Goal: Check status: Check status

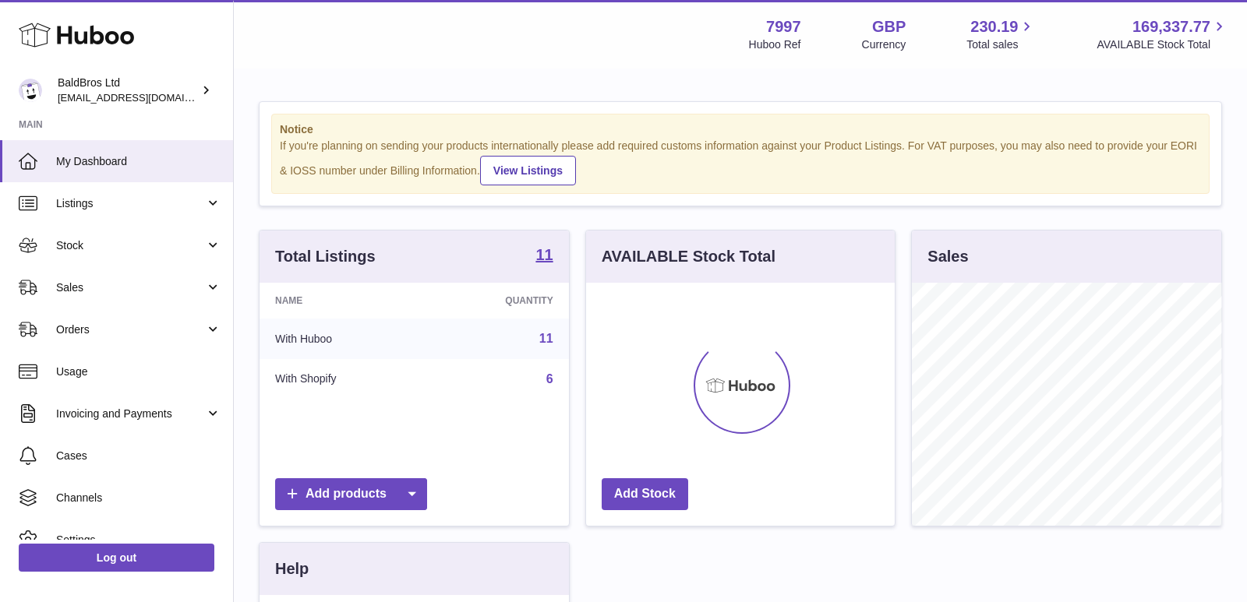
scroll to position [242, 309]
click at [83, 246] on span "Stock" at bounding box center [130, 245] width 149 height 15
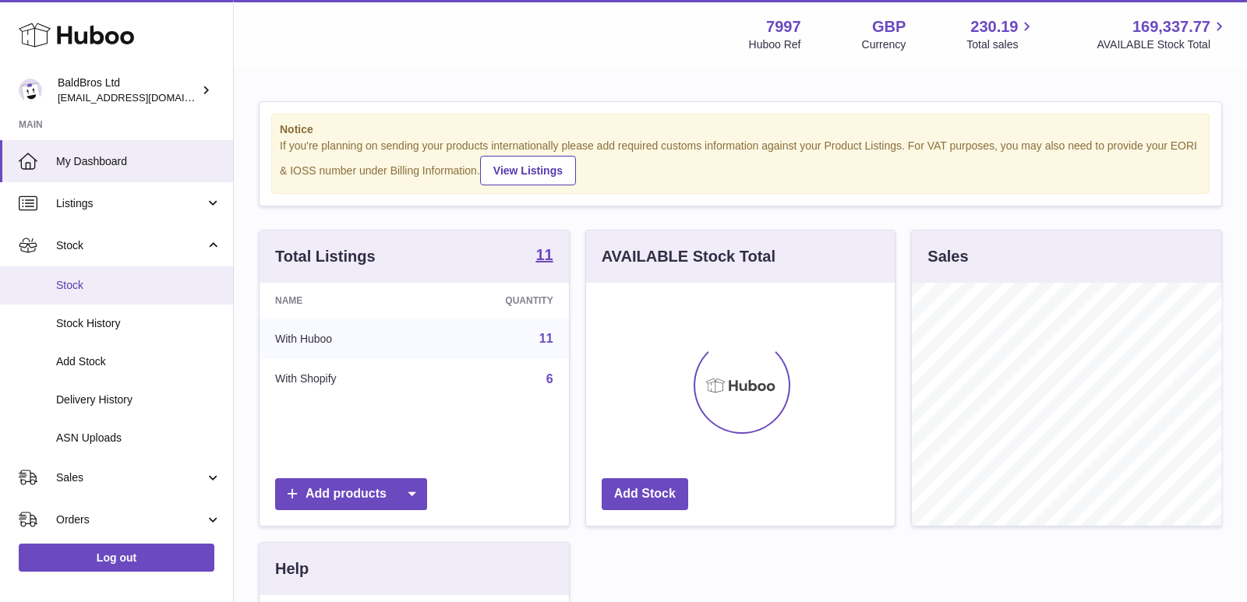
click at [100, 298] on link "Stock" at bounding box center [116, 286] width 233 height 38
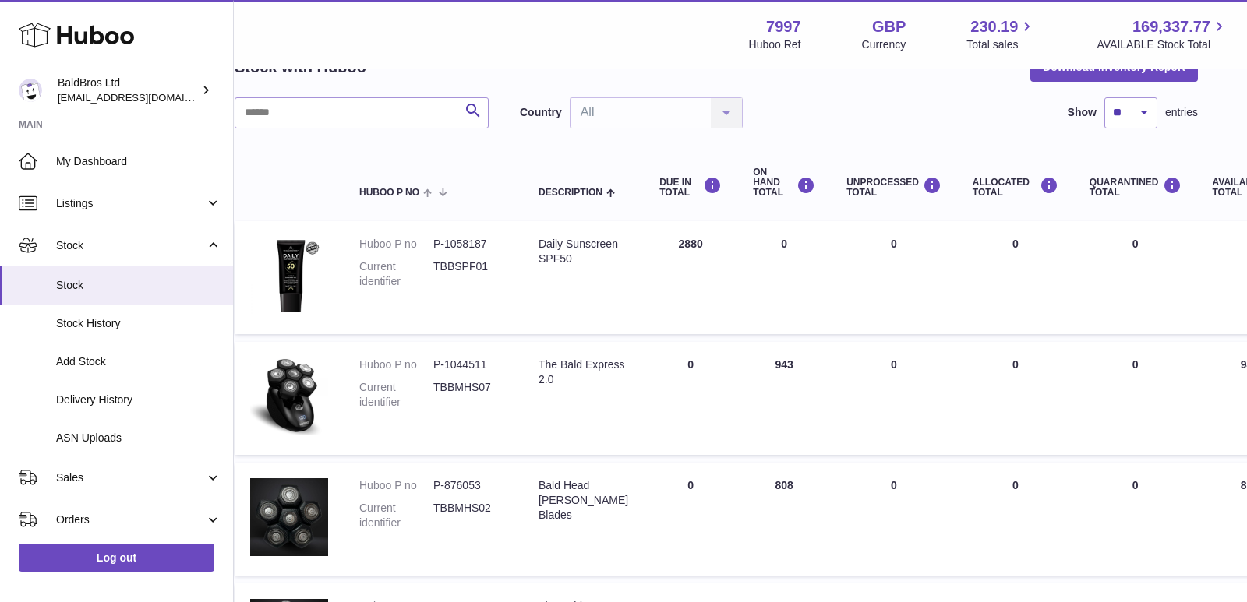
scroll to position [89, 0]
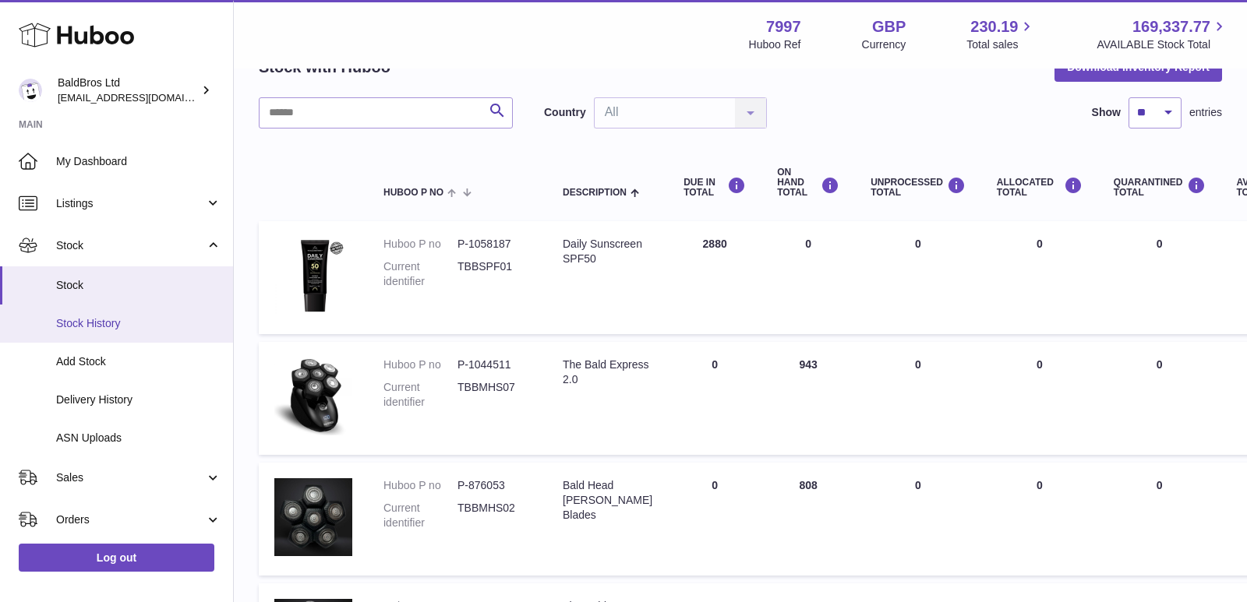
click at [128, 331] on link "Stock History" at bounding box center [116, 324] width 233 height 38
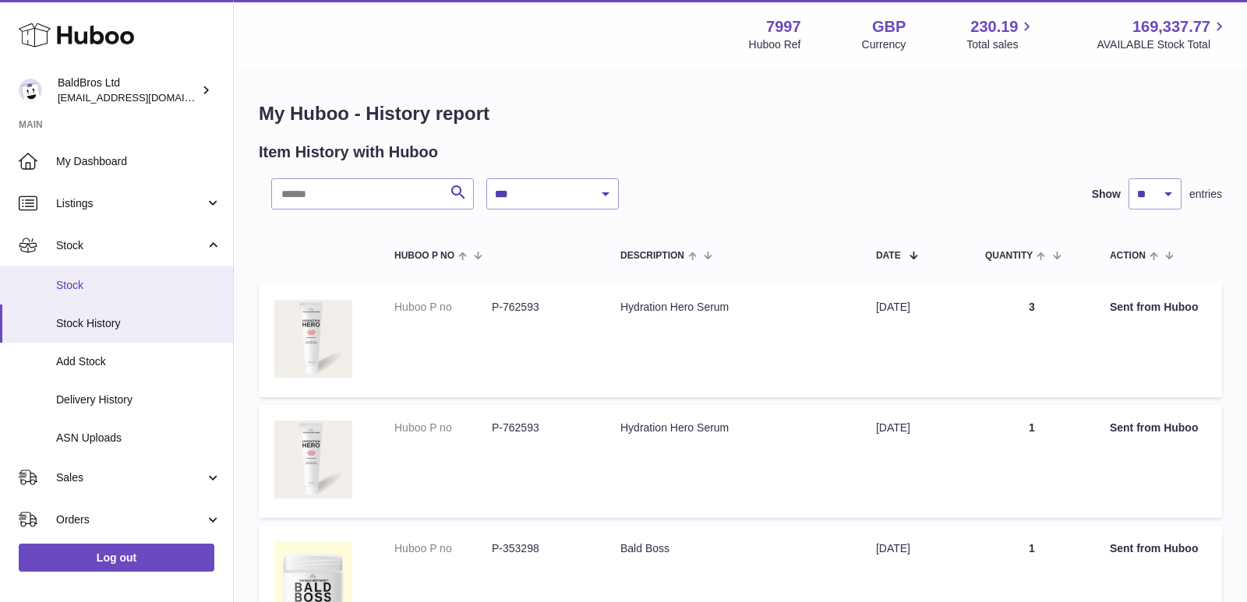
click at [89, 282] on span "Stock" at bounding box center [138, 285] width 165 height 15
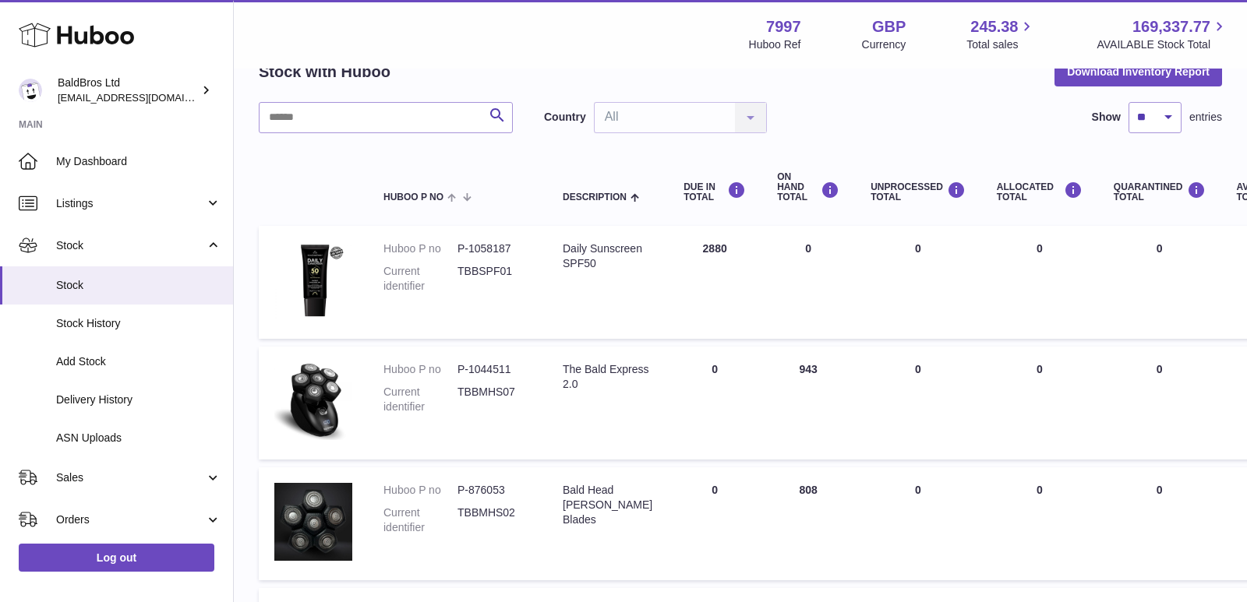
scroll to position [83, 0]
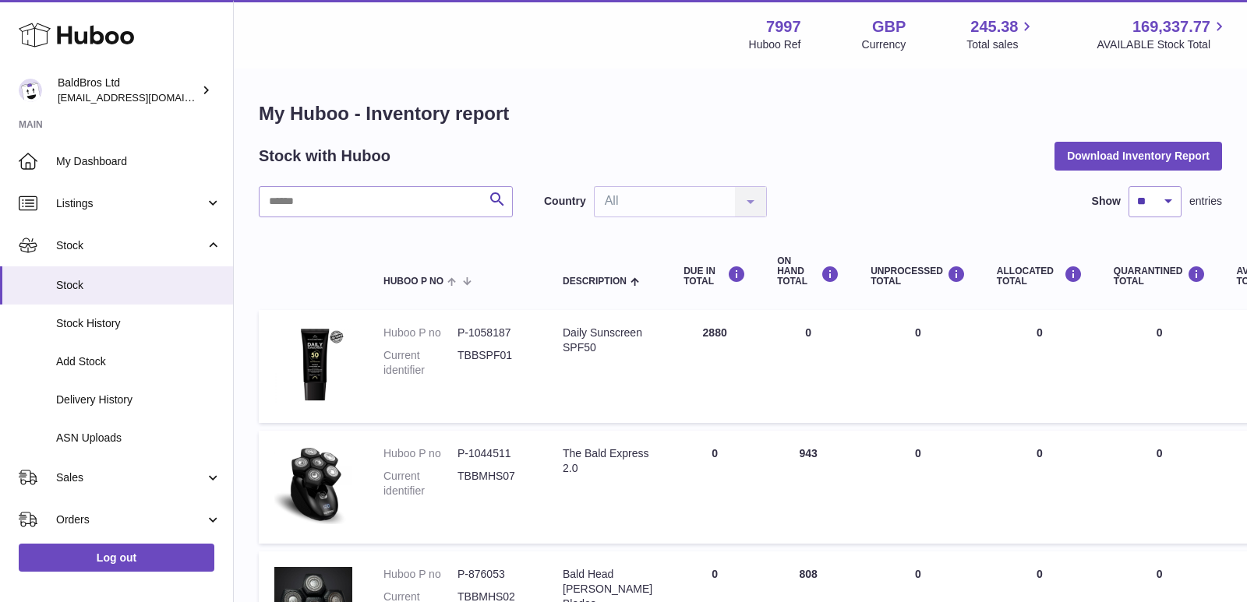
scroll to position [75, 0]
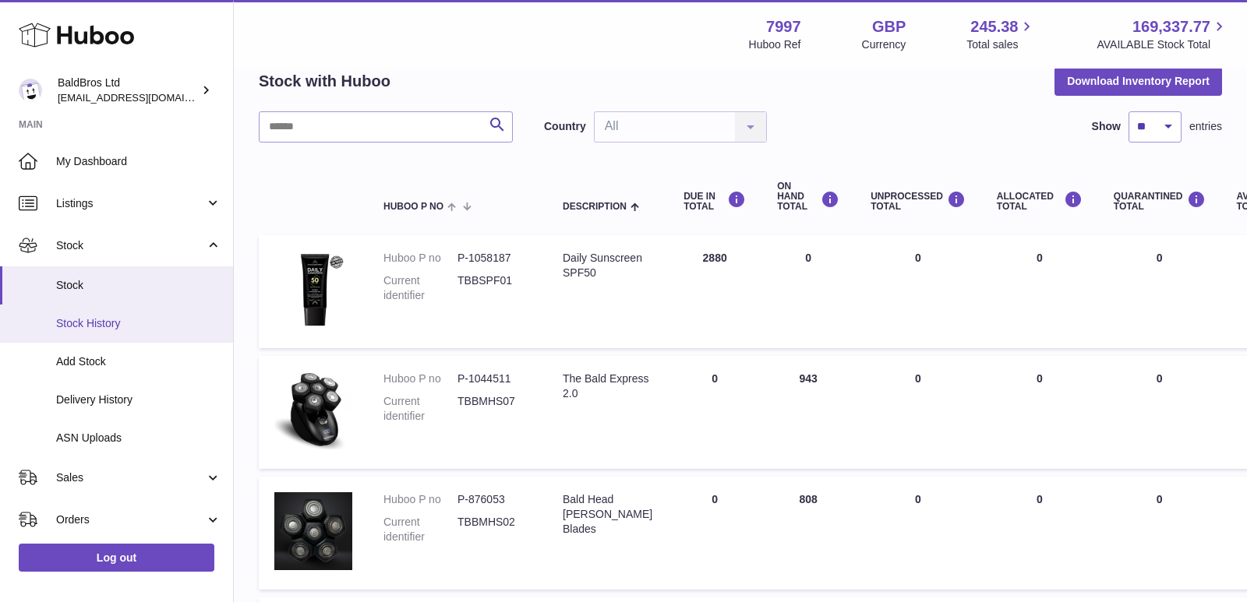
click at [122, 322] on span "Stock History" at bounding box center [138, 323] width 165 height 15
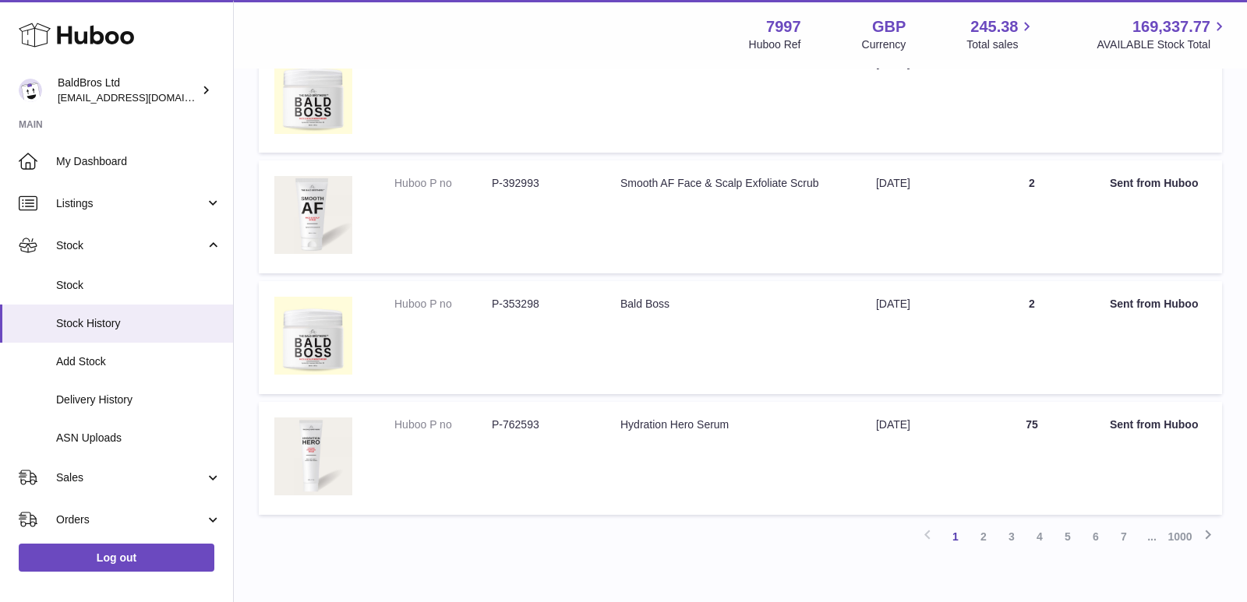
scroll to position [1052, 0]
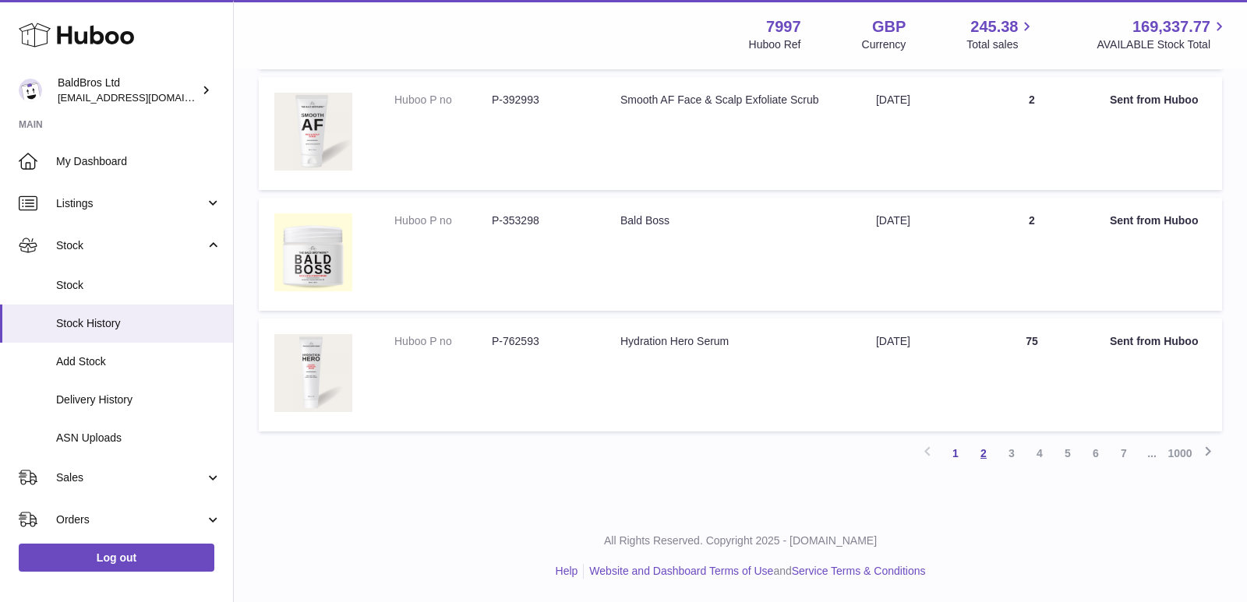
click at [984, 455] on link "2" at bounding box center [984, 454] width 28 height 28
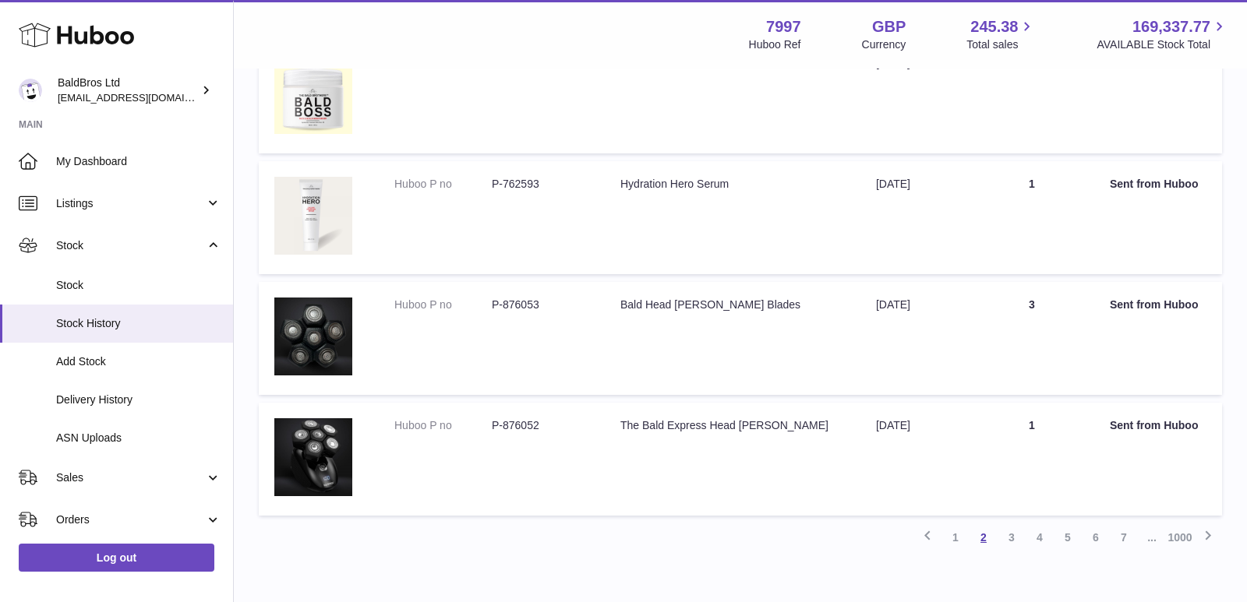
scroll to position [951, 0]
click at [1011, 538] on link "3" at bounding box center [1012, 536] width 28 height 28
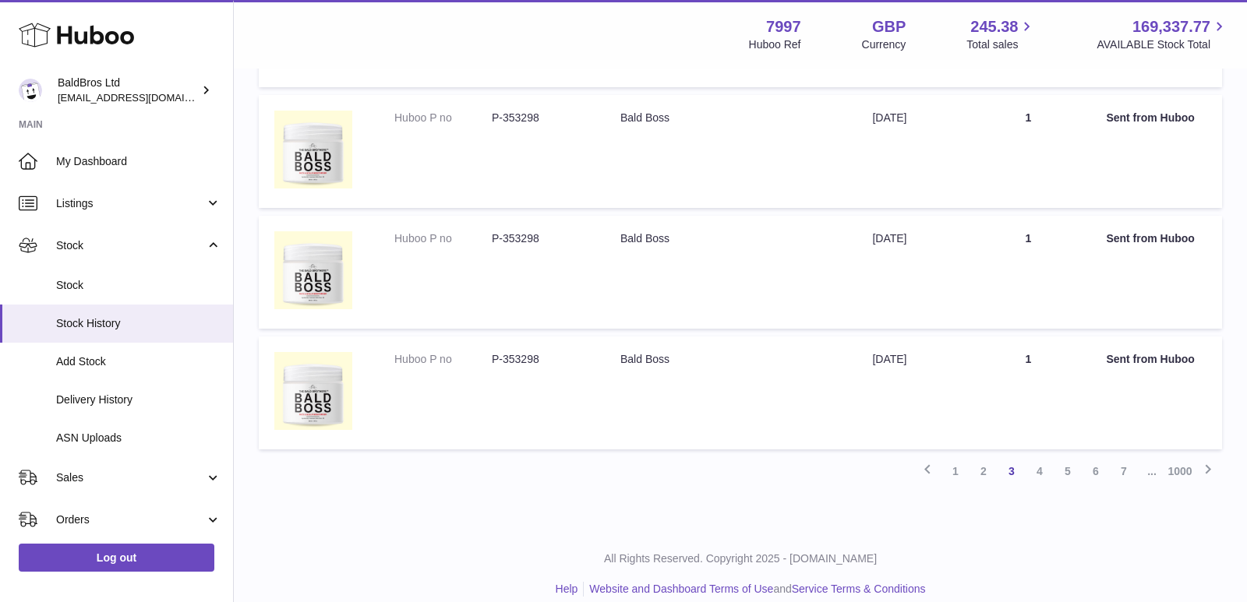
scroll to position [1033, 0]
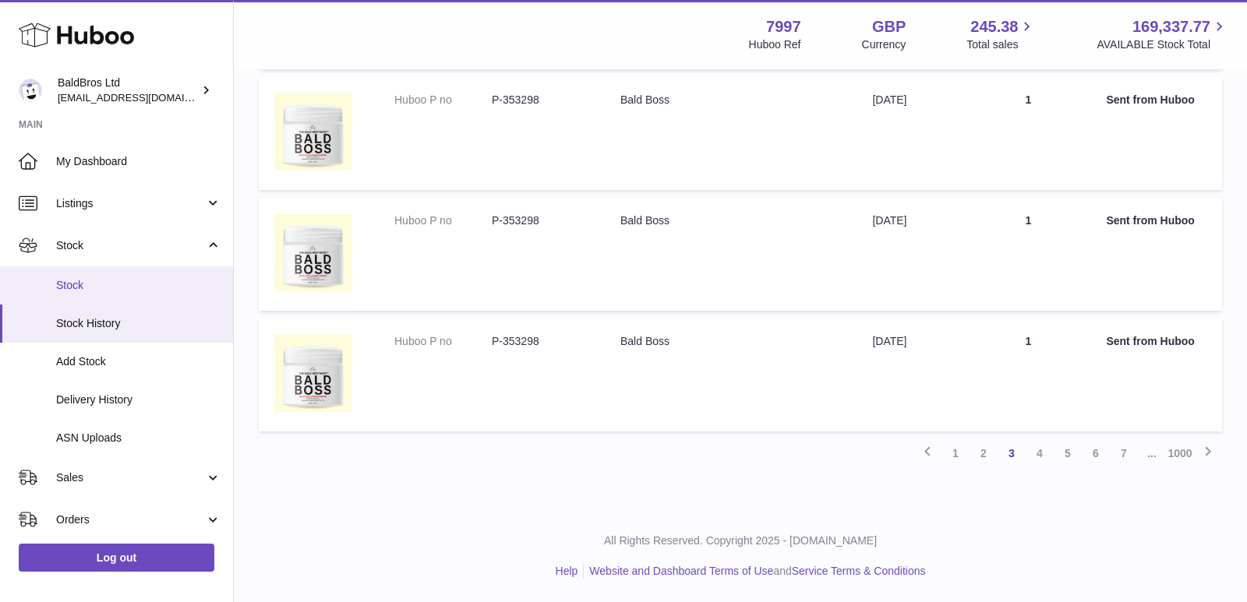
click at [116, 278] on span "Stock" at bounding box center [138, 285] width 165 height 15
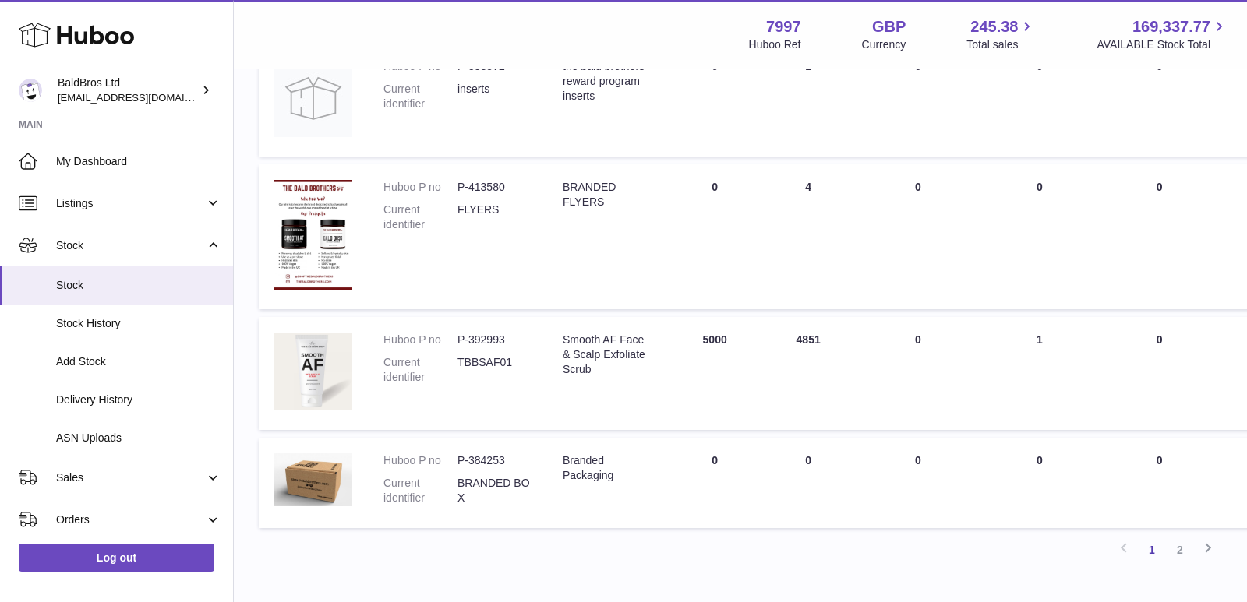
scroll to position [1069, 0]
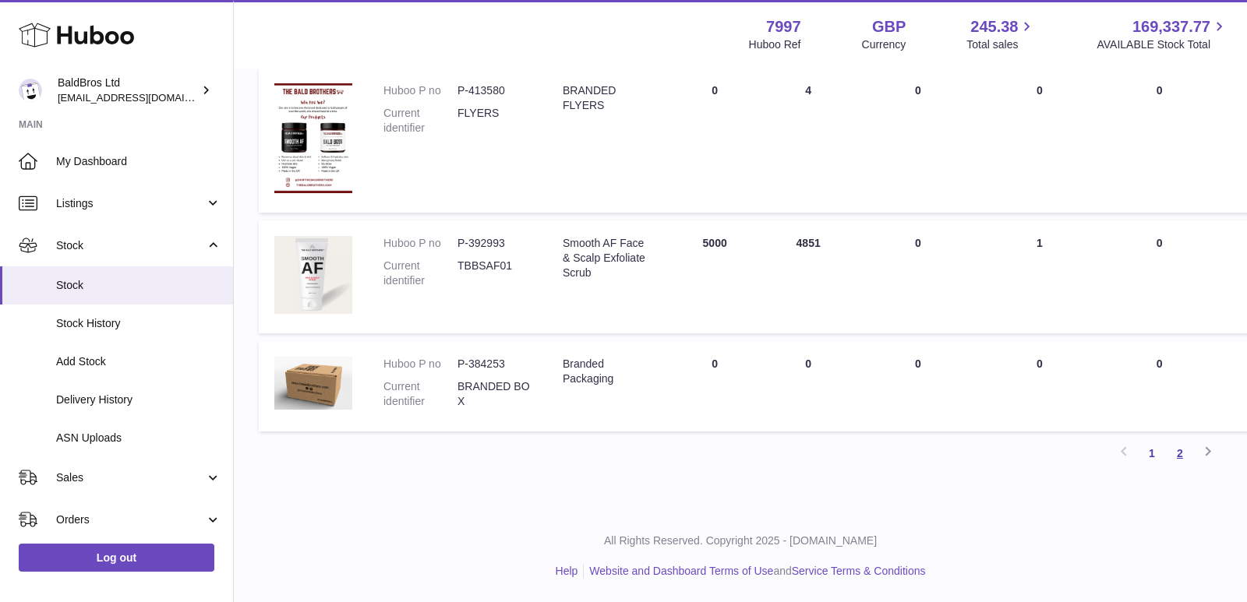
click at [1182, 450] on link "2" at bounding box center [1180, 454] width 28 height 28
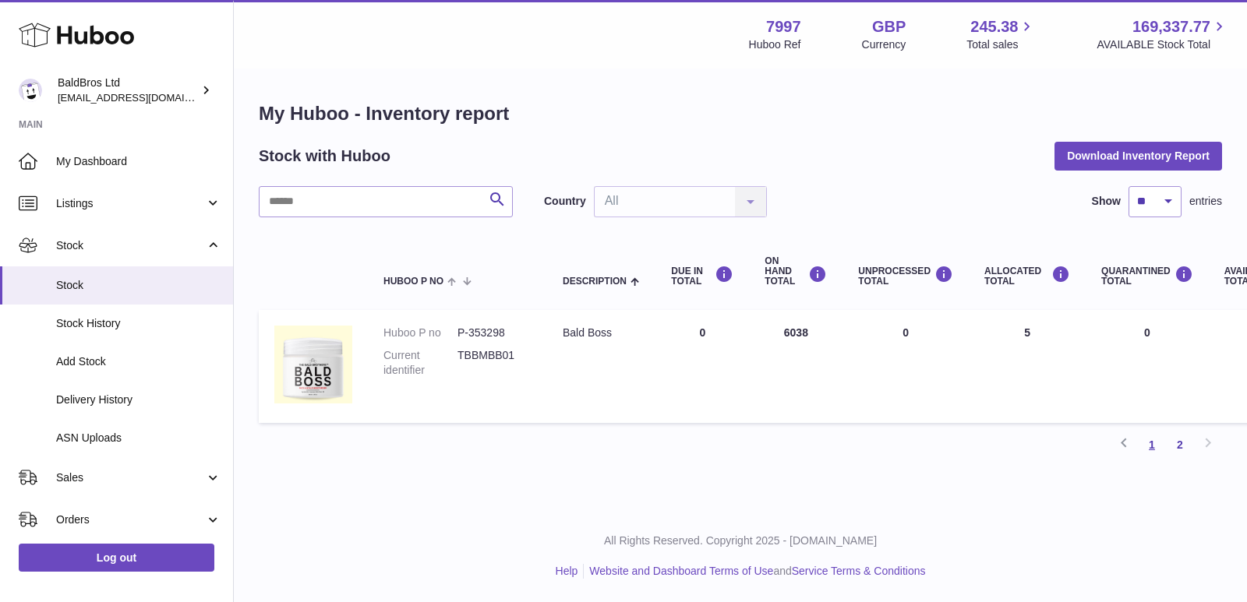
click at [1152, 437] on link "1" at bounding box center [1152, 445] width 28 height 28
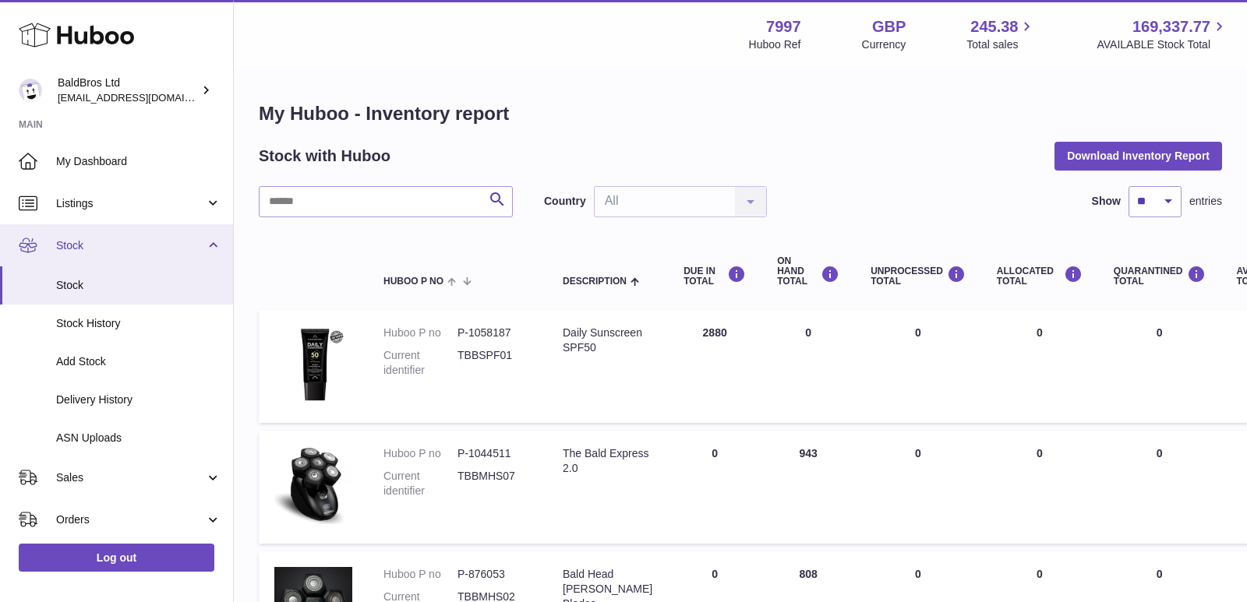
click at [98, 260] on link "Stock" at bounding box center [116, 245] width 233 height 42
